Goal: Information Seeking & Learning: Find specific page/section

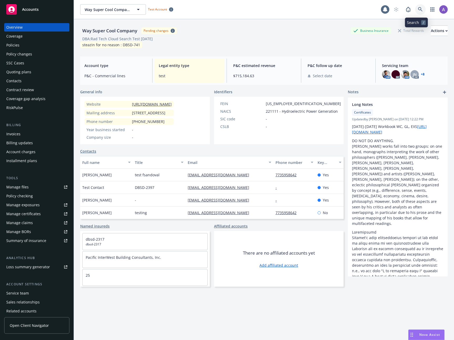
click at [420, 8] on link at bounding box center [420, 9] width 11 height 11
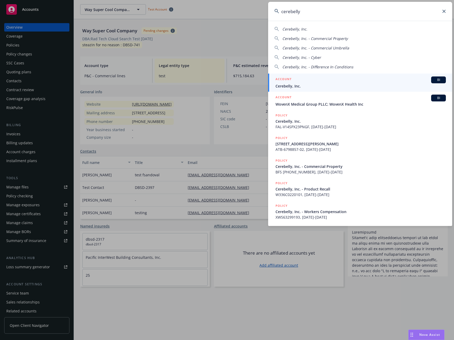
type input "cerebelly"
click at [345, 81] on div "ACCOUNT BI" at bounding box center [361, 80] width 170 height 7
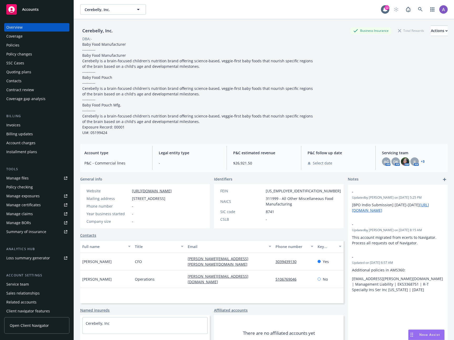
click at [24, 47] on div "Policies" at bounding box center [36, 45] width 61 height 8
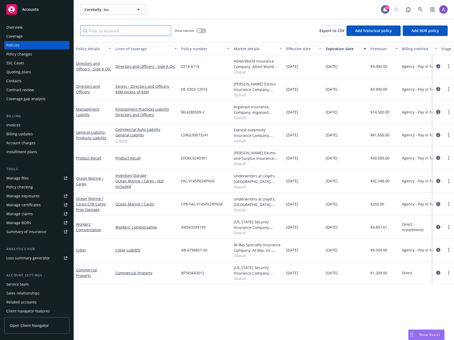
click at [124, 28] on input "Filter by keyword..." at bounding box center [125, 31] width 91 height 11
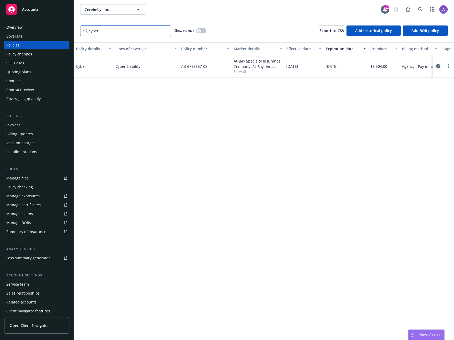
type input "cyber"
click at [438, 67] on icon "circleInformation" at bounding box center [438, 66] width 4 height 4
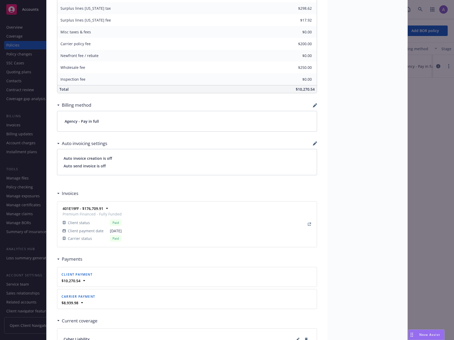
scroll to position [330, 0]
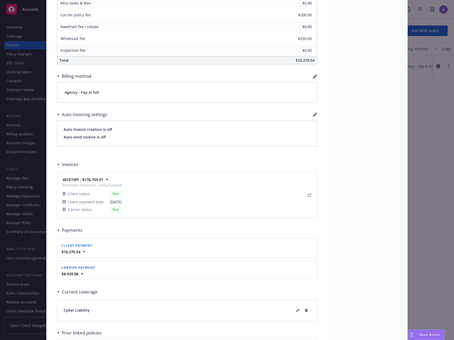
click at [430, 165] on div "Policy Cyber Add internal notes here... View claims View scheduled items View p…" at bounding box center [227, 170] width 454 height 340
